Goal: Task Accomplishment & Management: Manage account settings

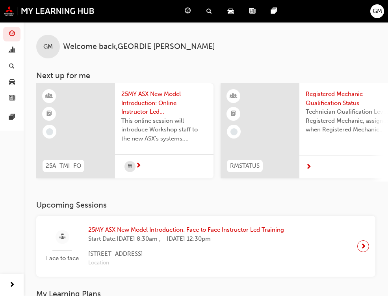
click at [0, 0] on span "Dashboard" at bounding box center [0, 0] width 0 height 0
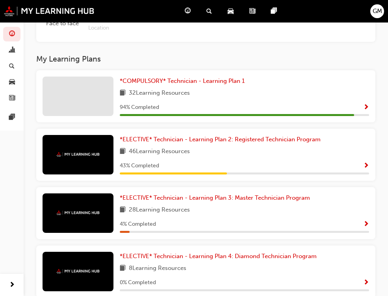
scroll to position [315, 0]
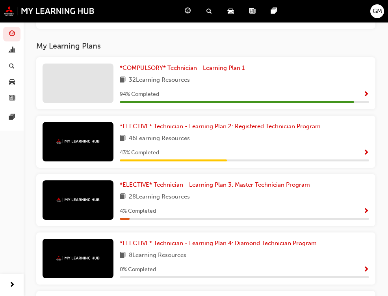
scroll to position [242, 0]
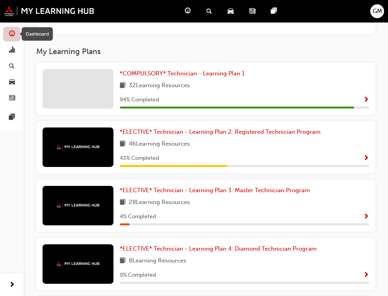
click at [10, 33] on span "guage-icon" at bounding box center [12, 34] width 6 height 7
click at [380, 9] on span "GM" at bounding box center [377, 11] width 9 height 9
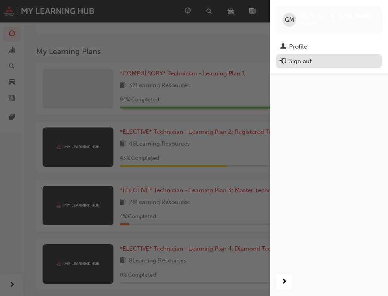
click at [315, 61] on div "Sign out" at bounding box center [329, 61] width 98 height 10
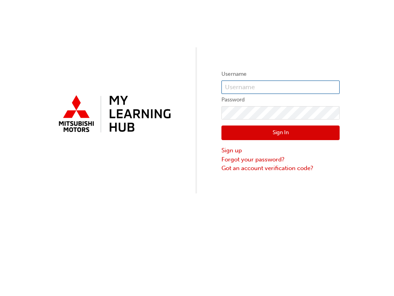
type input "[EMAIL_ADDRESS][DOMAIN_NAME]"
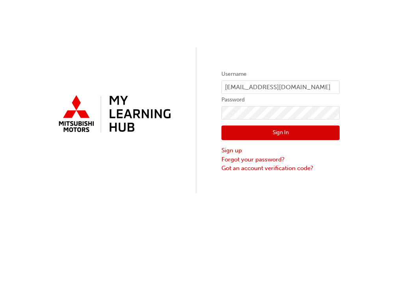
click at [264, 131] on button "Sign In" at bounding box center [280, 132] width 118 height 15
